Goal: Navigation & Orientation: Understand site structure

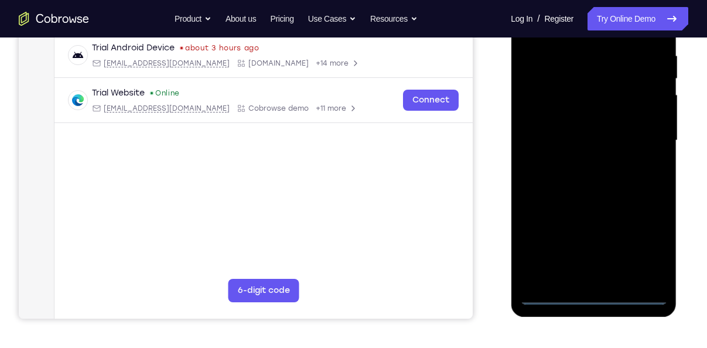
scroll to position [228, 0]
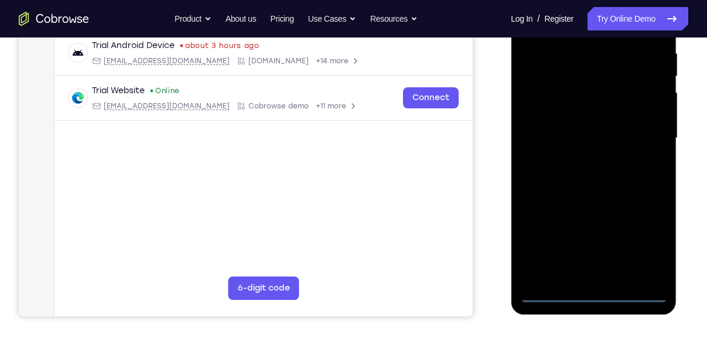
click at [595, 295] on div at bounding box center [594, 138] width 148 height 328
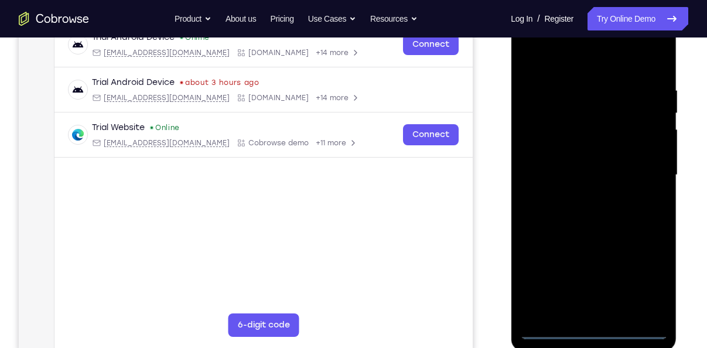
scroll to position [194, 0]
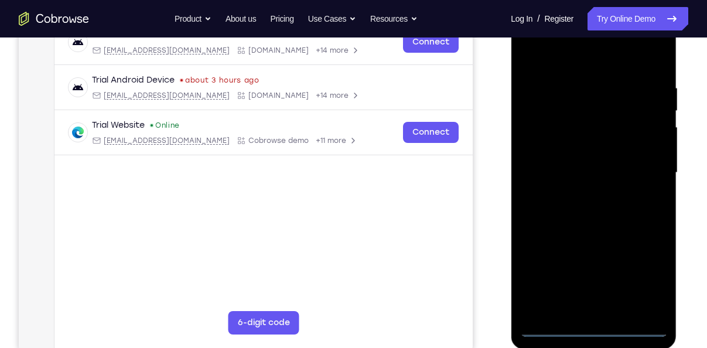
click at [641, 274] on div at bounding box center [594, 173] width 148 height 328
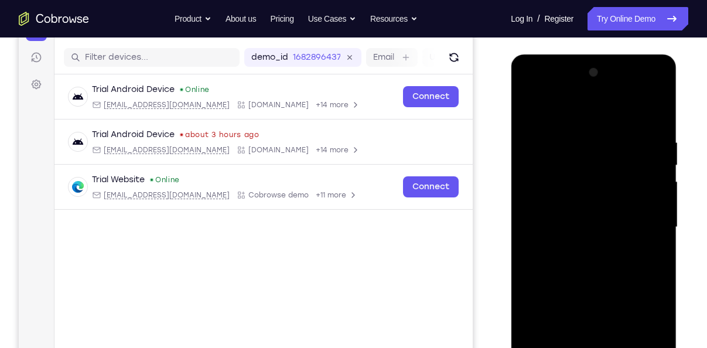
scroll to position [137, 0]
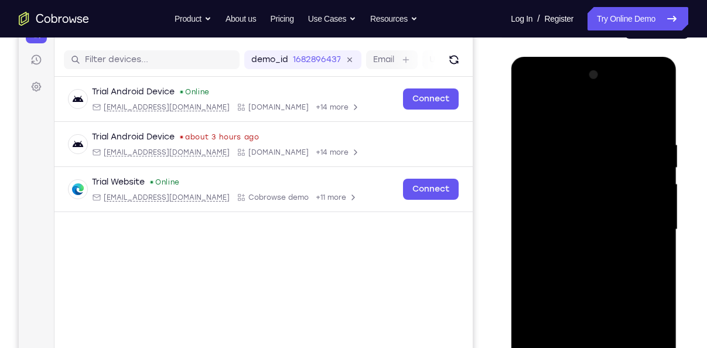
click at [531, 91] on div at bounding box center [594, 230] width 148 height 328
click at [638, 223] on div at bounding box center [594, 230] width 148 height 328
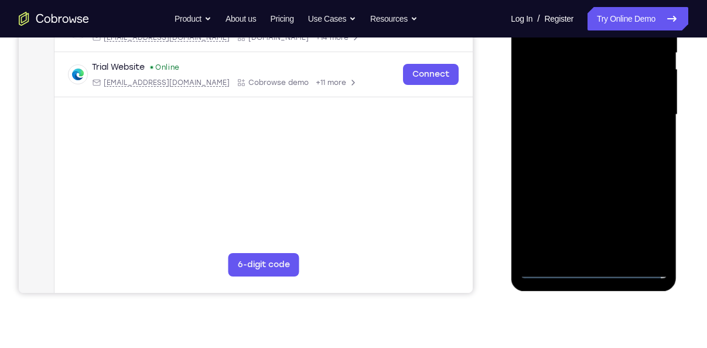
scroll to position [255, 0]
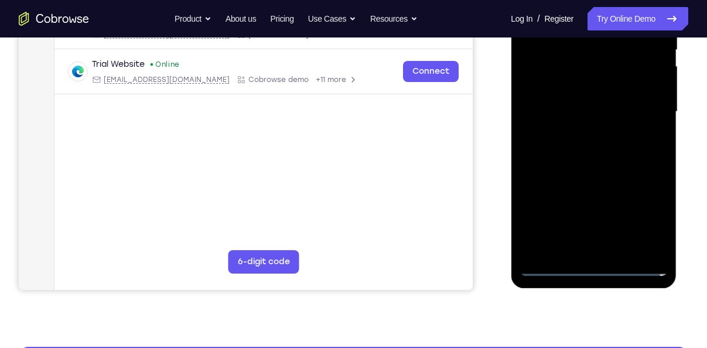
click at [610, 248] on div at bounding box center [594, 112] width 148 height 328
click at [598, 98] on div at bounding box center [594, 112] width 148 height 328
click at [595, 90] on div at bounding box center [594, 112] width 148 height 328
click at [587, 58] on div at bounding box center [594, 112] width 148 height 328
click at [586, 94] on div at bounding box center [594, 112] width 148 height 328
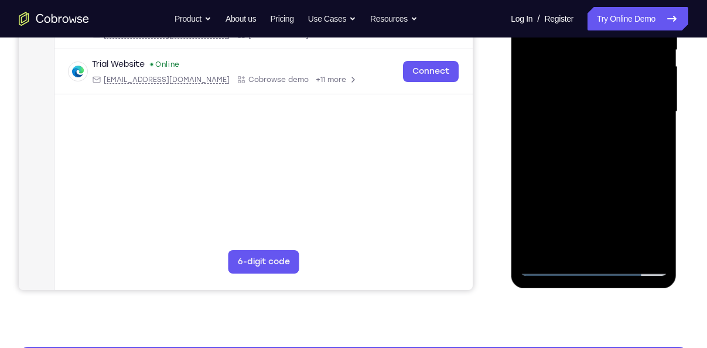
click at [593, 115] on div at bounding box center [594, 112] width 148 height 328
click at [580, 153] on div at bounding box center [594, 112] width 148 height 328
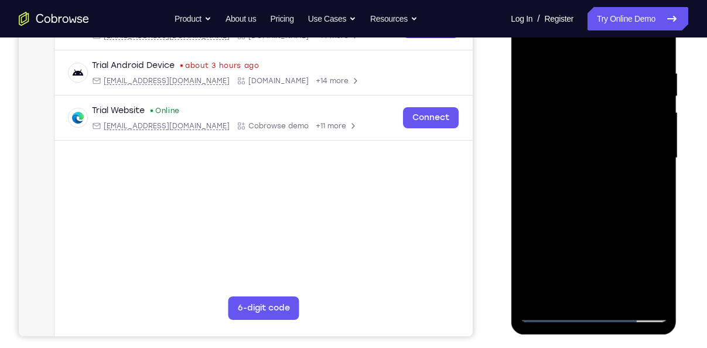
scroll to position [194, 0]
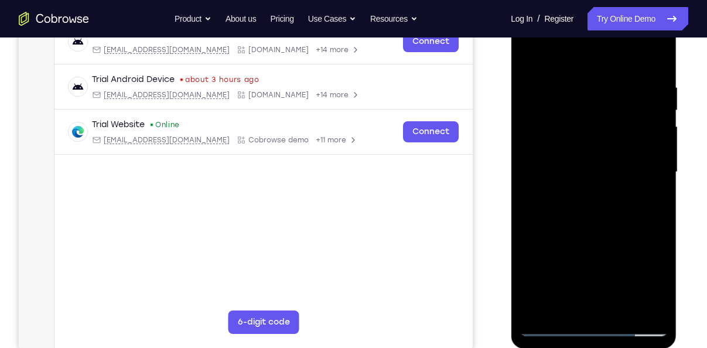
click at [611, 220] on div at bounding box center [594, 172] width 148 height 328
click at [624, 309] on div at bounding box center [594, 172] width 148 height 328
click at [603, 235] on div at bounding box center [594, 172] width 148 height 328
click at [592, 171] on div at bounding box center [594, 172] width 148 height 328
click at [587, 304] on div at bounding box center [594, 172] width 148 height 328
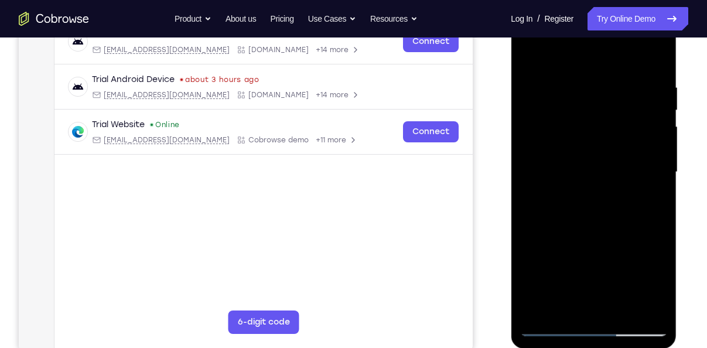
click at [648, 200] on div at bounding box center [594, 172] width 148 height 328
click at [660, 201] on div at bounding box center [594, 172] width 148 height 328
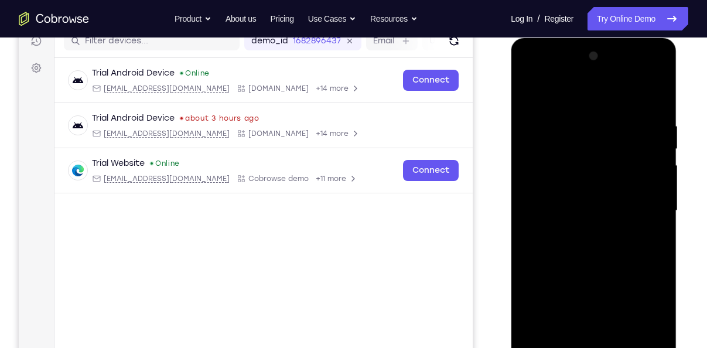
click at [532, 97] on div at bounding box center [594, 211] width 148 height 328
click at [534, 91] on div at bounding box center [594, 211] width 148 height 328
click at [578, 121] on div at bounding box center [594, 211] width 148 height 328
click at [654, 99] on div at bounding box center [594, 211] width 148 height 328
click at [610, 117] on div at bounding box center [594, 211] width 148 height 328
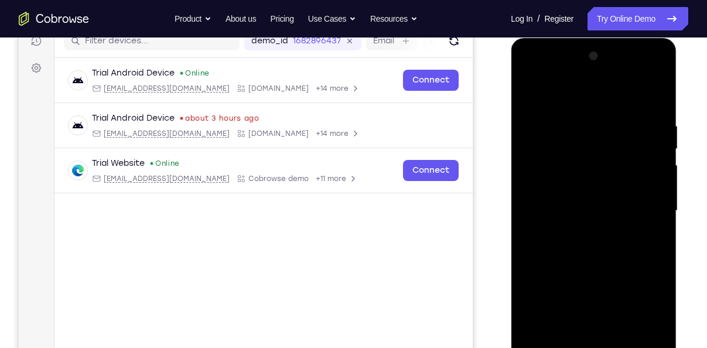
click at [640, 346] on div at bounding box center [594, 211] width 148 height 328
click at [648, 100] on div at bounding box center [594, 211] width 148 height 328
click at [658, 96] on div at bounding box center [594, 211] width 148 height 328
click at [565, 164] on div at bounding box center [594, 211] width 148 height 328
click at [529, 88] on div at bounding box center [594, 211] width 148 height 328
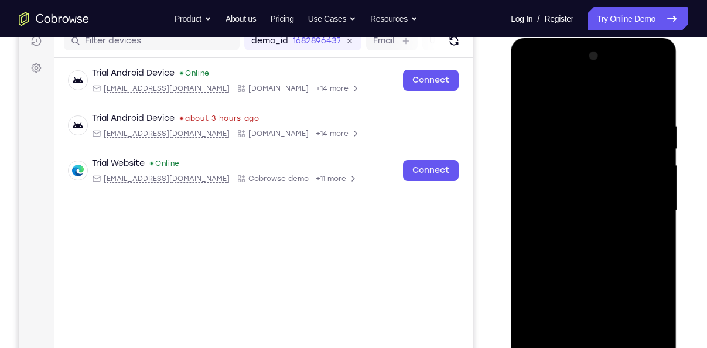
click at [605, 160] on div at bounding box center [594, 211] width 148 height 328
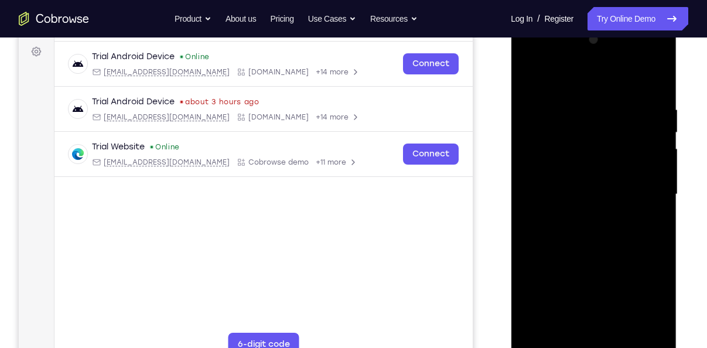
scroll to position [173, 0]
click at [551, 343] on div at bounding box center [594, 193] width 148 height 328
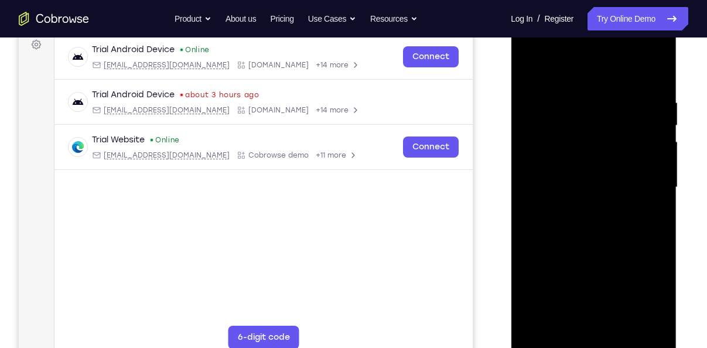
scroll to position [182, 0]
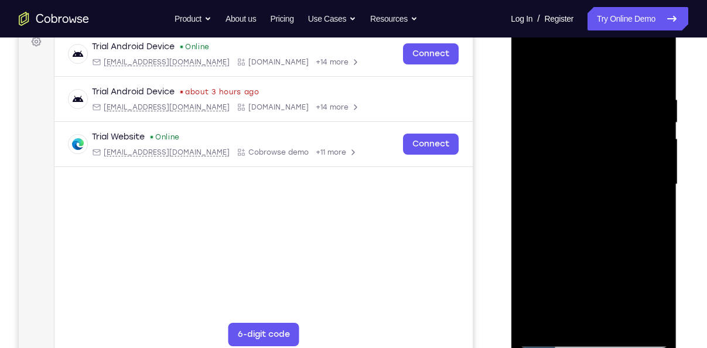
click at [554, 339] on div at bounding box center [594, 185] width 148 height 328
drag, startPoint x: 572, startPoint y: 216, endPoint x: 572, endPoint y: 130, distance: 86.1
click at [572, 130] on div at bounding box center [594, 185] width 148 height 328
click at [620, 324] on div at bounding box center [594, 185] width 148 height 328
click at [589, 177] on div at bounding box center [594, 185] width 148 height 328
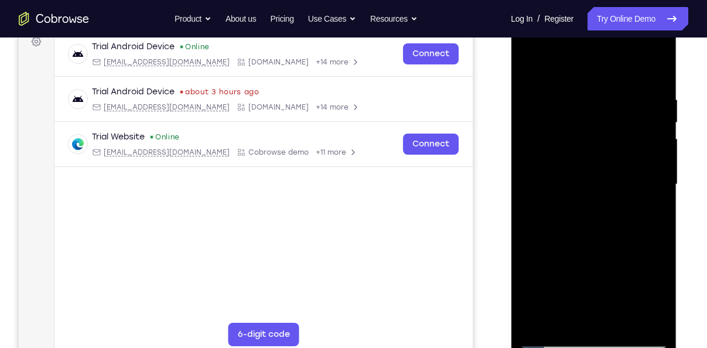
click at [582, 316] on div at bounding box center [594, 185] width 148 height 328
click at [650, 210] on div at bounding box center [594, 185] width 148 height 328
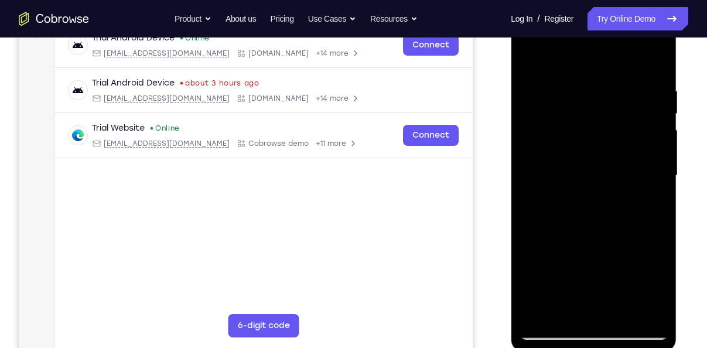
scroll to position [187, 0]
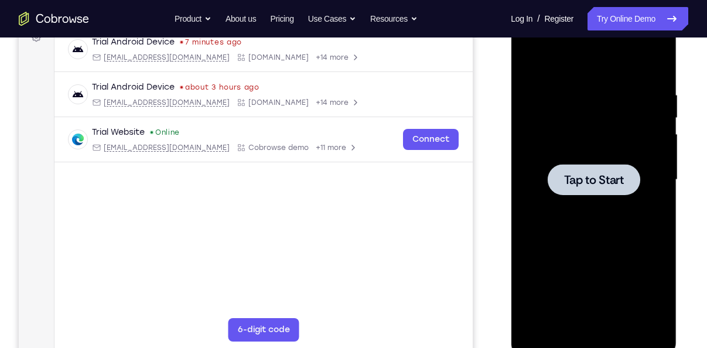
click at [570, 168] on div at bounding box center [593, 179] width 93 height 31
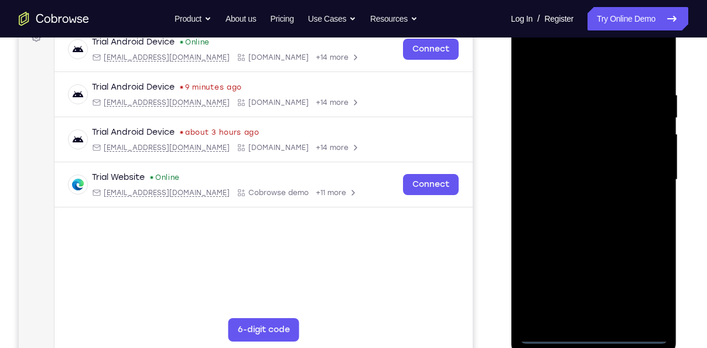
click at [592, 333] on div at bounding box center [594, 180] width 148 height 328
click at [649, 284] on div at bounding box center [594, 180] width 148 height 328
click at [529, 49] on div at bounding box center [594, 180] width 148 height 328
click at [641, 173] on div at bounding box center [594, 180] width 148 height 328
click at [582, 203] on div at bounding box center [594, 180] width 148 height 328
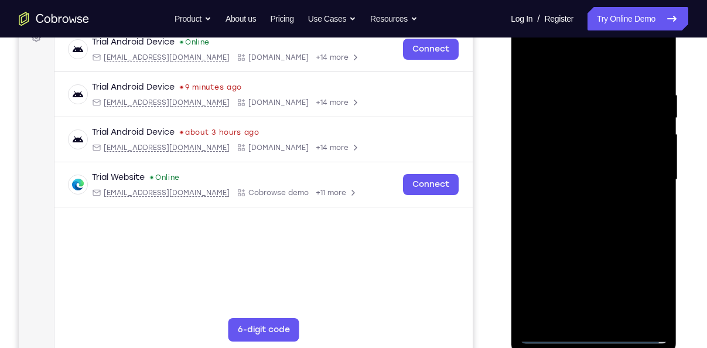
click at [580, 170] on div at bounding box center [594, 180] width 148 height 328
click at [583, 152] on div at bounding box center [594, 180] width 148 height 328
click at [573, 180] on div at bounding box center [594, 180] width 148 height 328
click at [582, 211] on div at bounding box center [594, 180] width 148 height 328
click at [583, 219] on div at bounding box center [594, 180] width 148 height 328
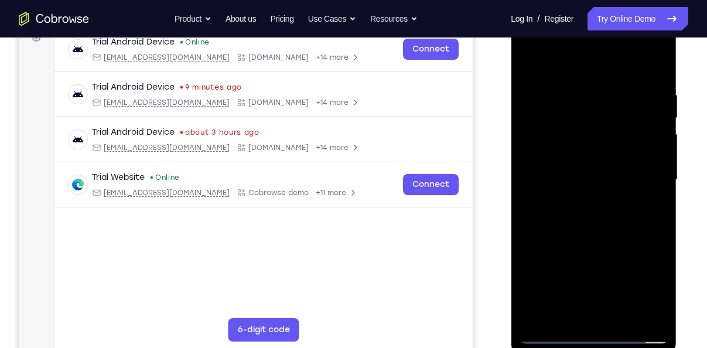
click at [585, 215] on div at bounding box center [594, 180] width 148 height 328
click at [582, 199] on div at bounding box center [594, 180] width 148 height 328
click at [590, 178] on div at bounding box center [594, 180] width 148 height 328
click at [581, 213] on div at bounding box center [594, 180] width 148 height 328
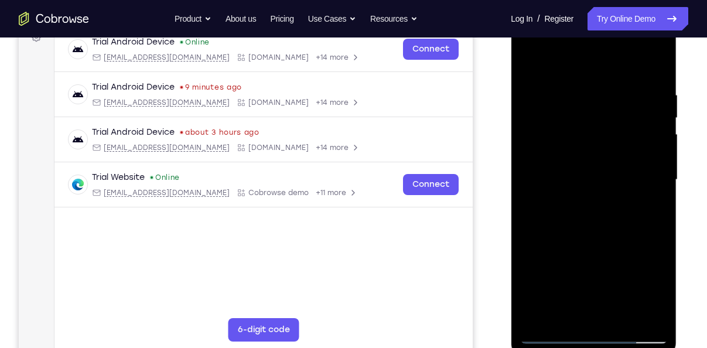
click at [583, 213] on div at bounding box center [594, 180] width 148 height 328
click at [583, 216] on div at bounding box center [594, 180] width 148 height 328
click at [496, 146] on div "Your Support Agent Your Customer Web iOS Android" at bounding box center [353, 142] width 669 height 433
click at [614, 210] on div at bounding box center [594, 180] width 148 height 328
click at [612, 175] on div at bounding box center [594, 180] width 148 height 328
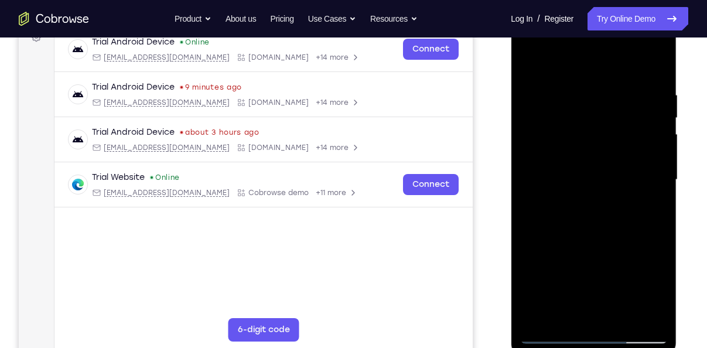
click at [613, 154] on div at bounding box center [594, 180] width 148 height 328
click at [607, 175] on div at bounding box center [594, 180] width 148 height 328
click at [603, 219] on div at bounding box center [594, 180] width 148 height 328
click at [607, 213] on div at bounding box center [594, 180] width 148 height 328
click at [481, 148] on div "Your Support Agent Your Customer Web iOS Android" at bounding box center [353, 142] width 669 height 433
